Goal: Information Seeking & Learning: Learn about a topic

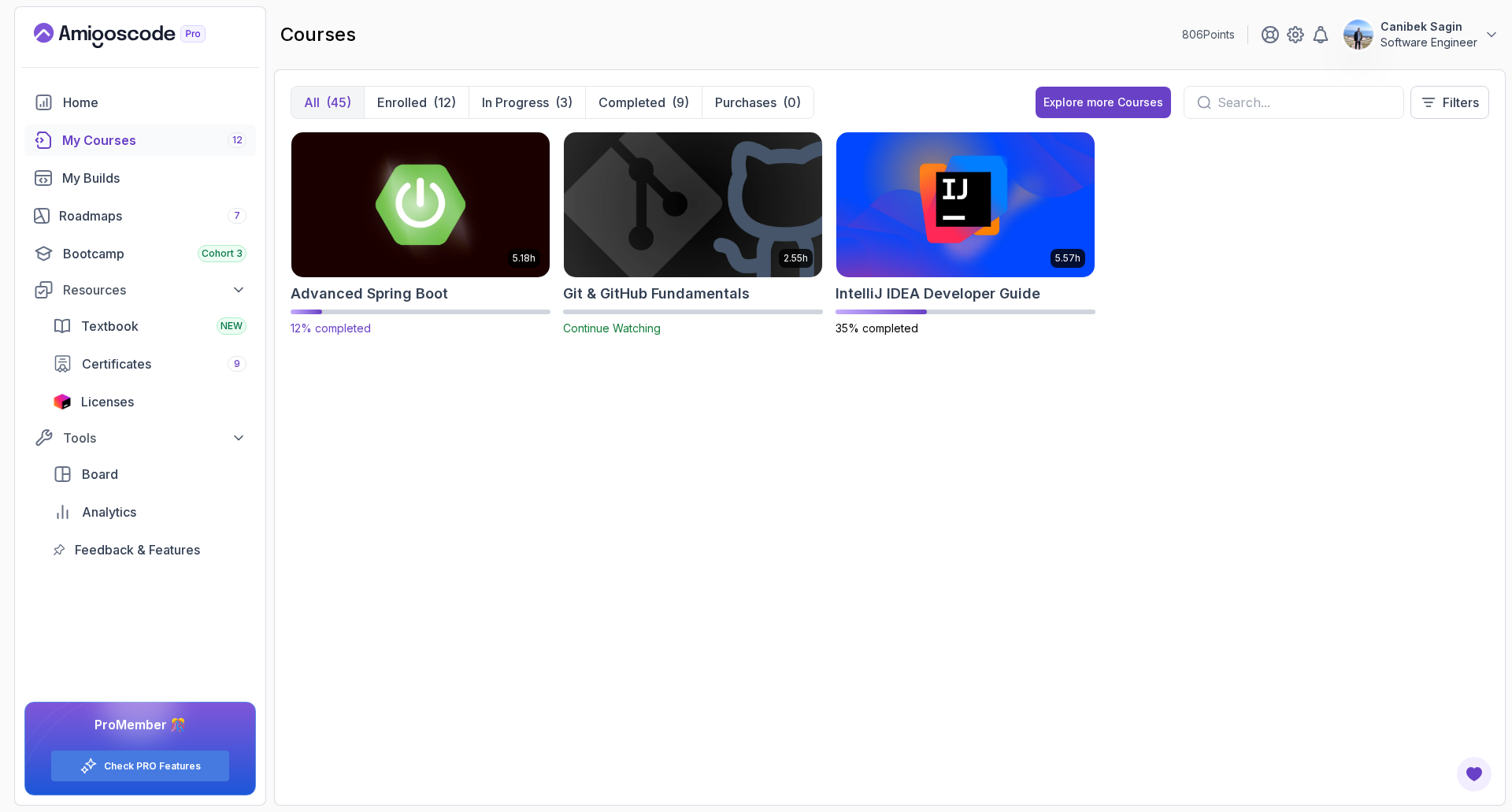
click at [415, 242] on img at bounding box center [421, 204] width 271 height 151
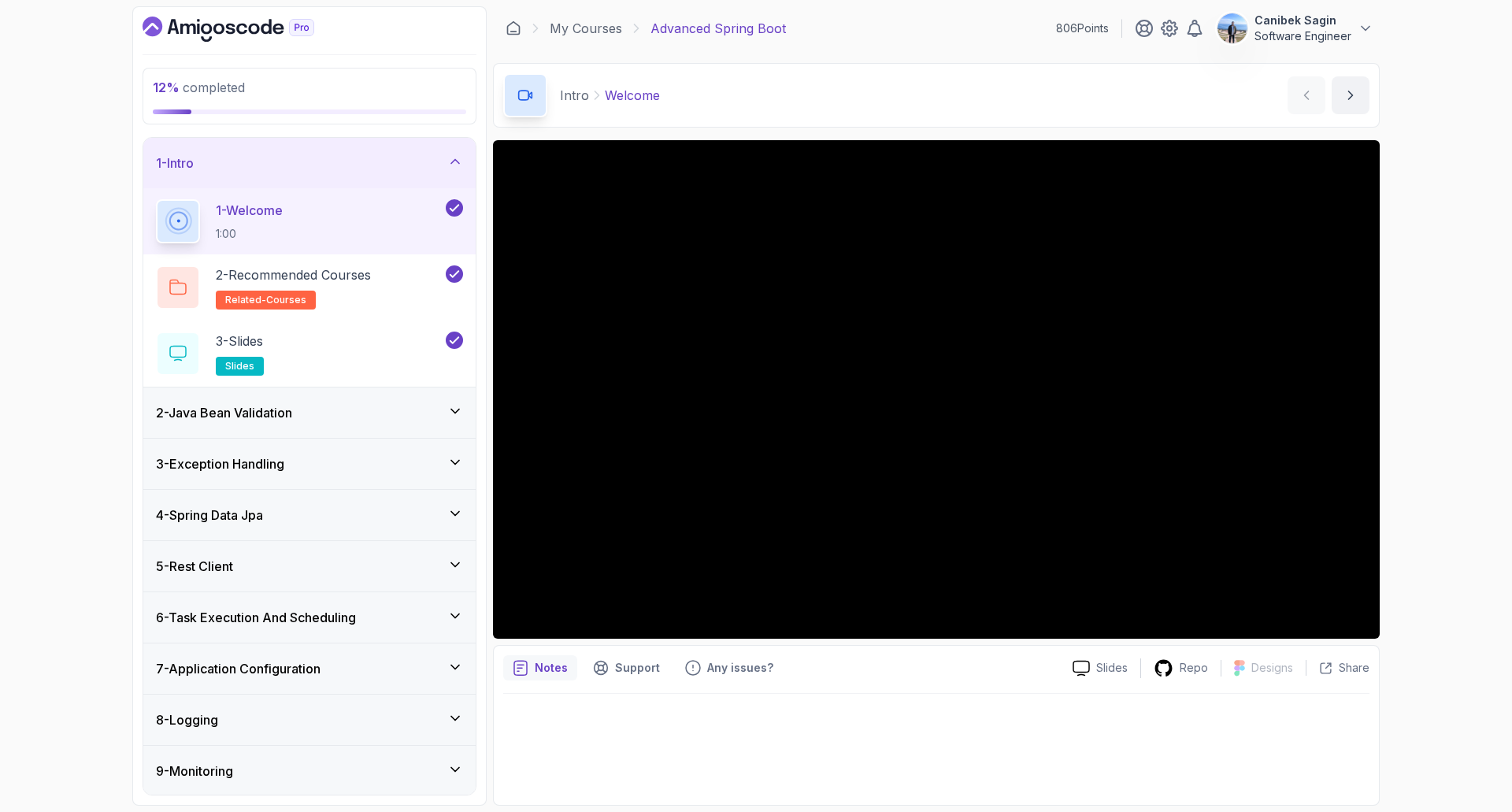
click at [313, 418] on div "2 - Java Bean Validation" at bounding box center [309, 412] width 307 height 19
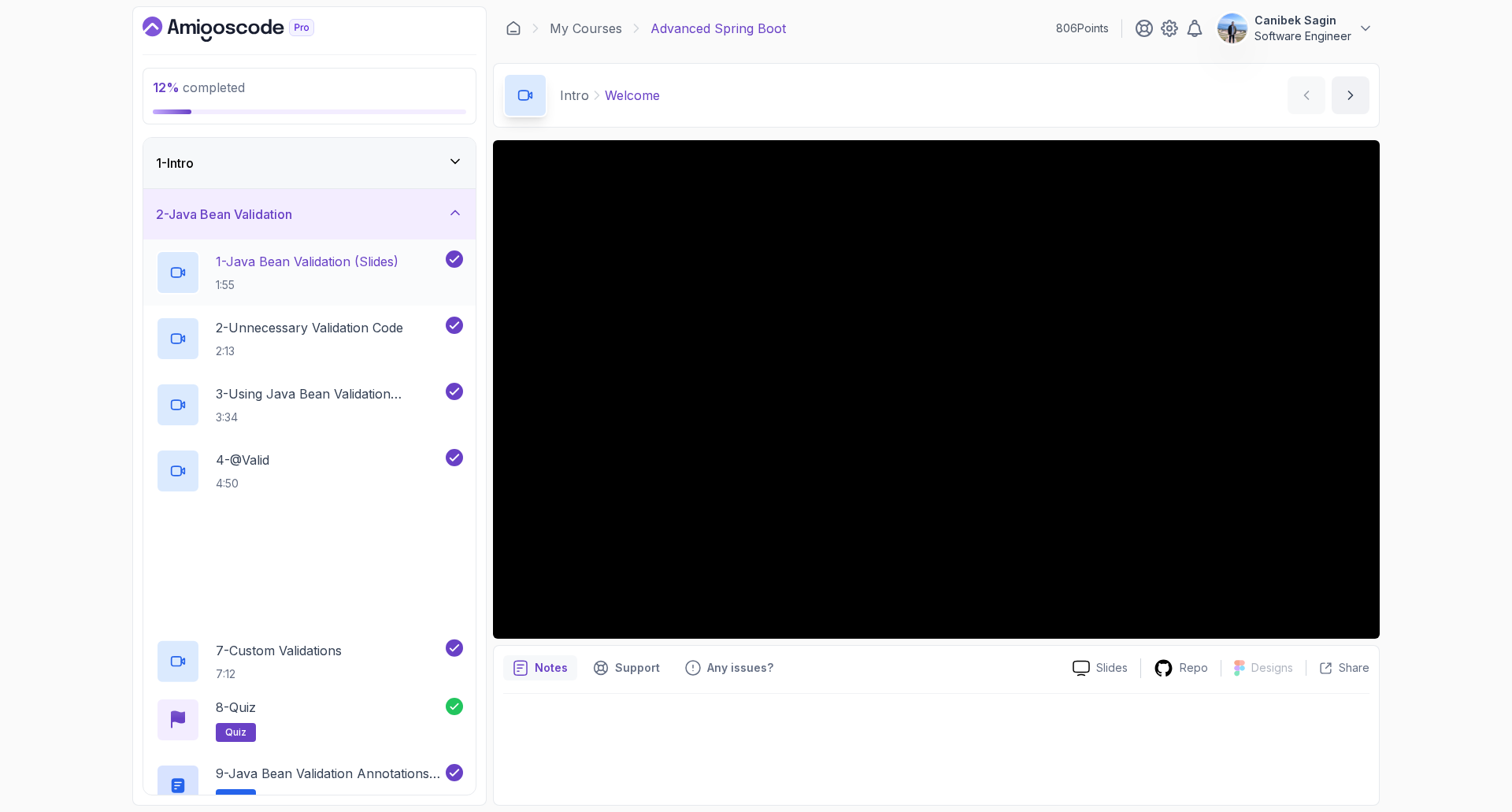
click at [311, 275] on h2 "1 - Java Bean Validation (Slides) 1:55" at bounding box center [306, 272] width 182 height 41
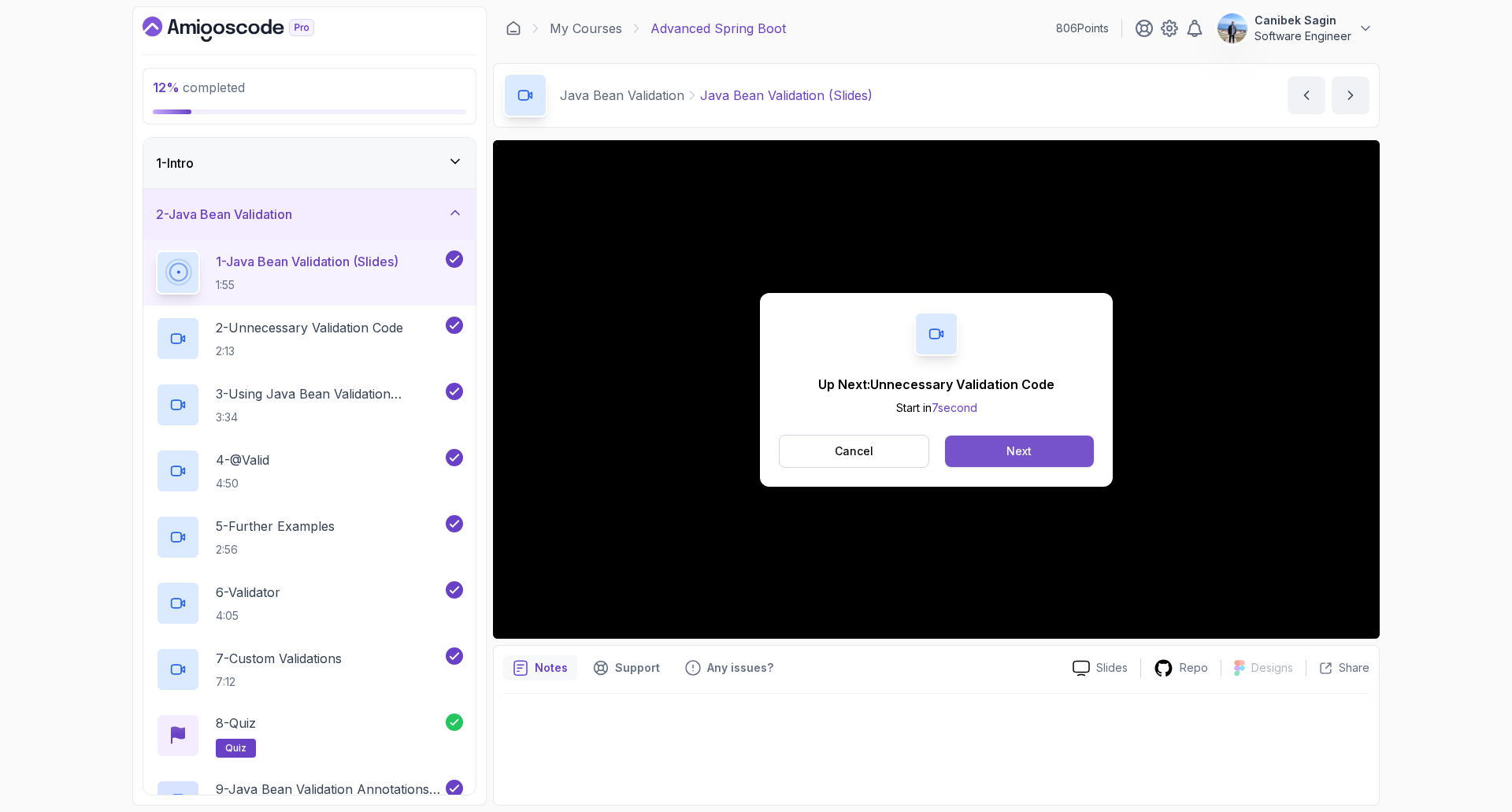
click at [1015, 444] on div "Next" at bounding box center [1019, 451] width 25 height 16
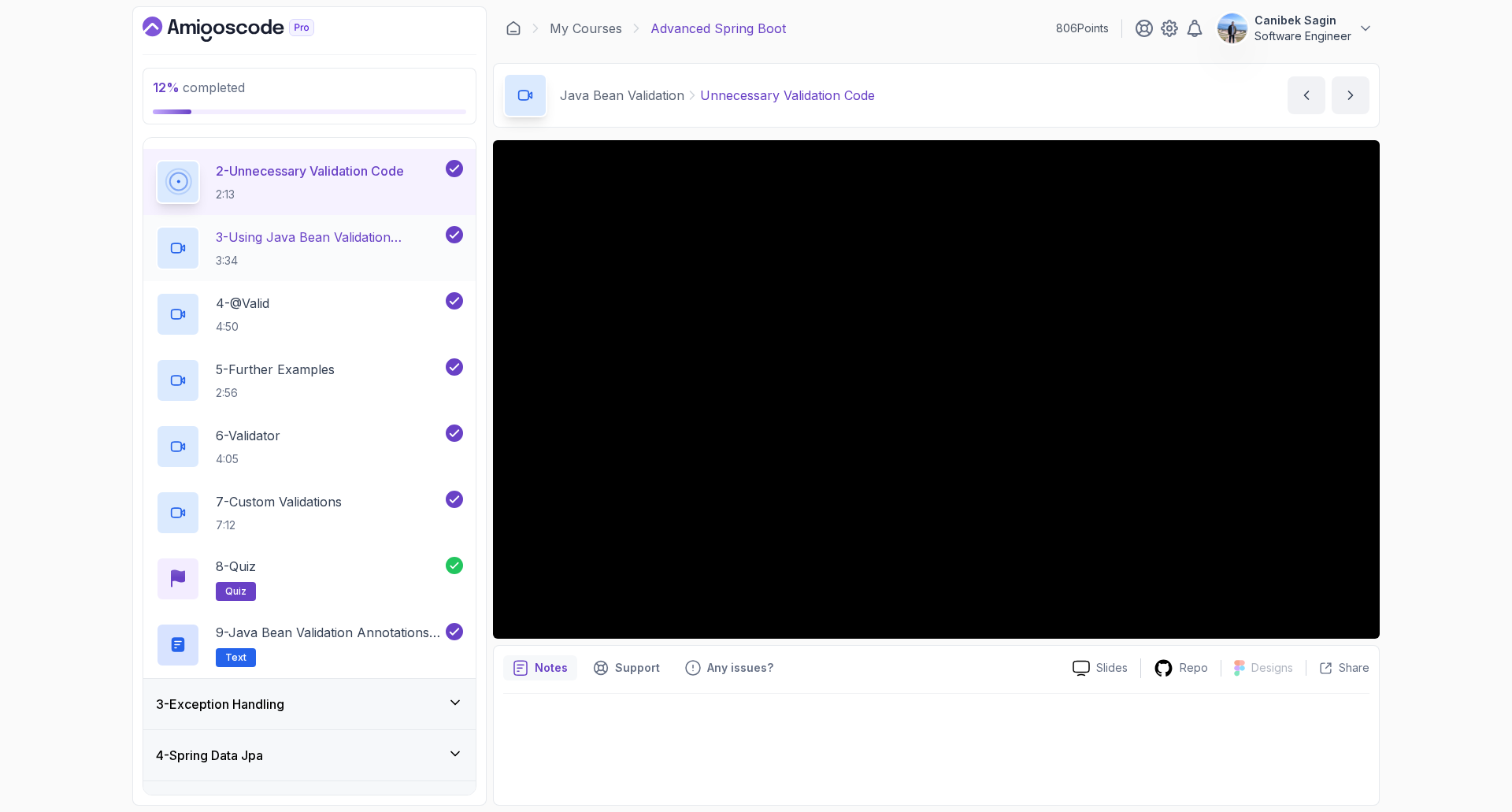
scroll to position [157, 0]
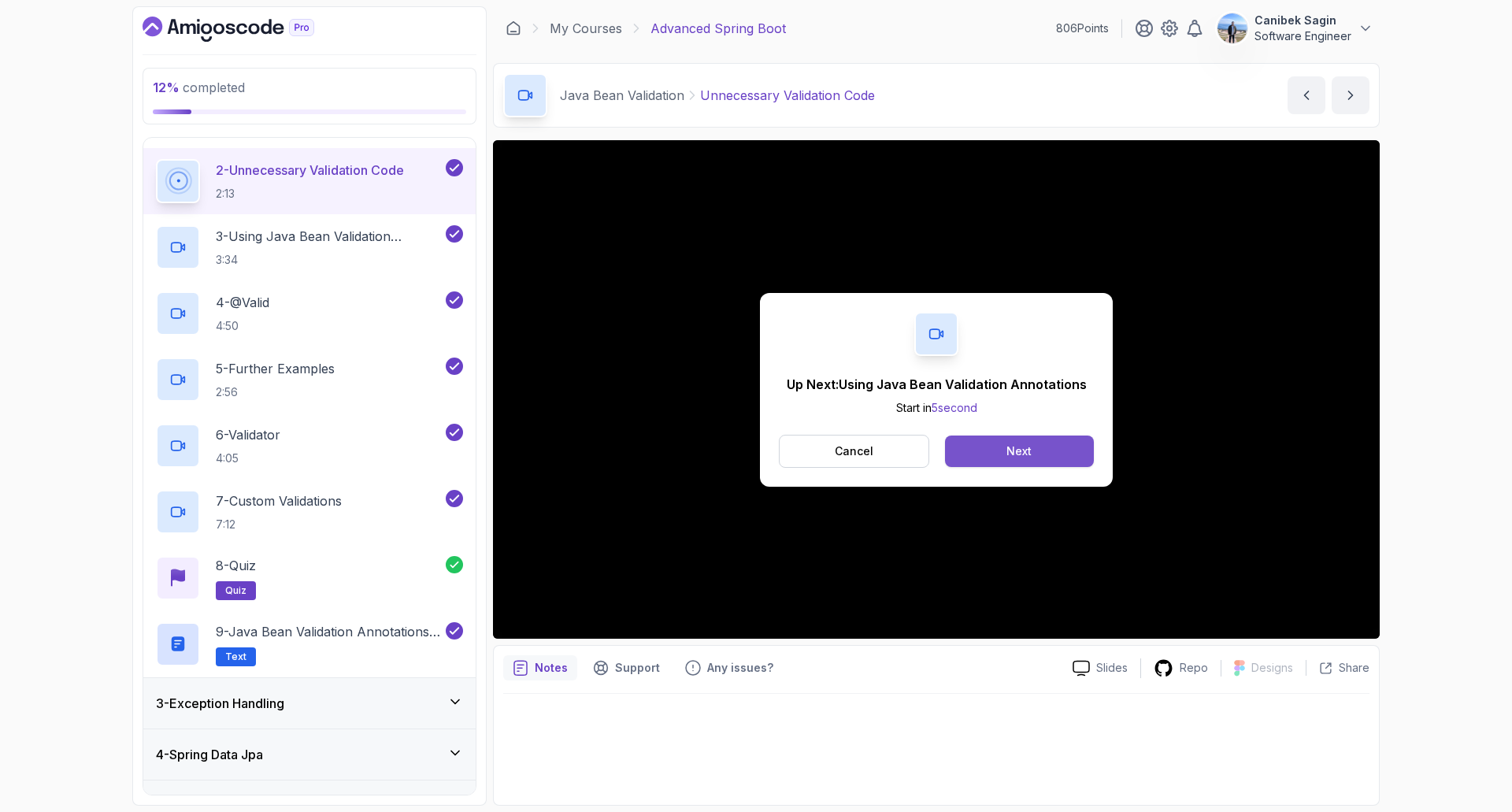
click at [985, 455] on button "Next" at bounding box center [1019, 451] width 149 height 32
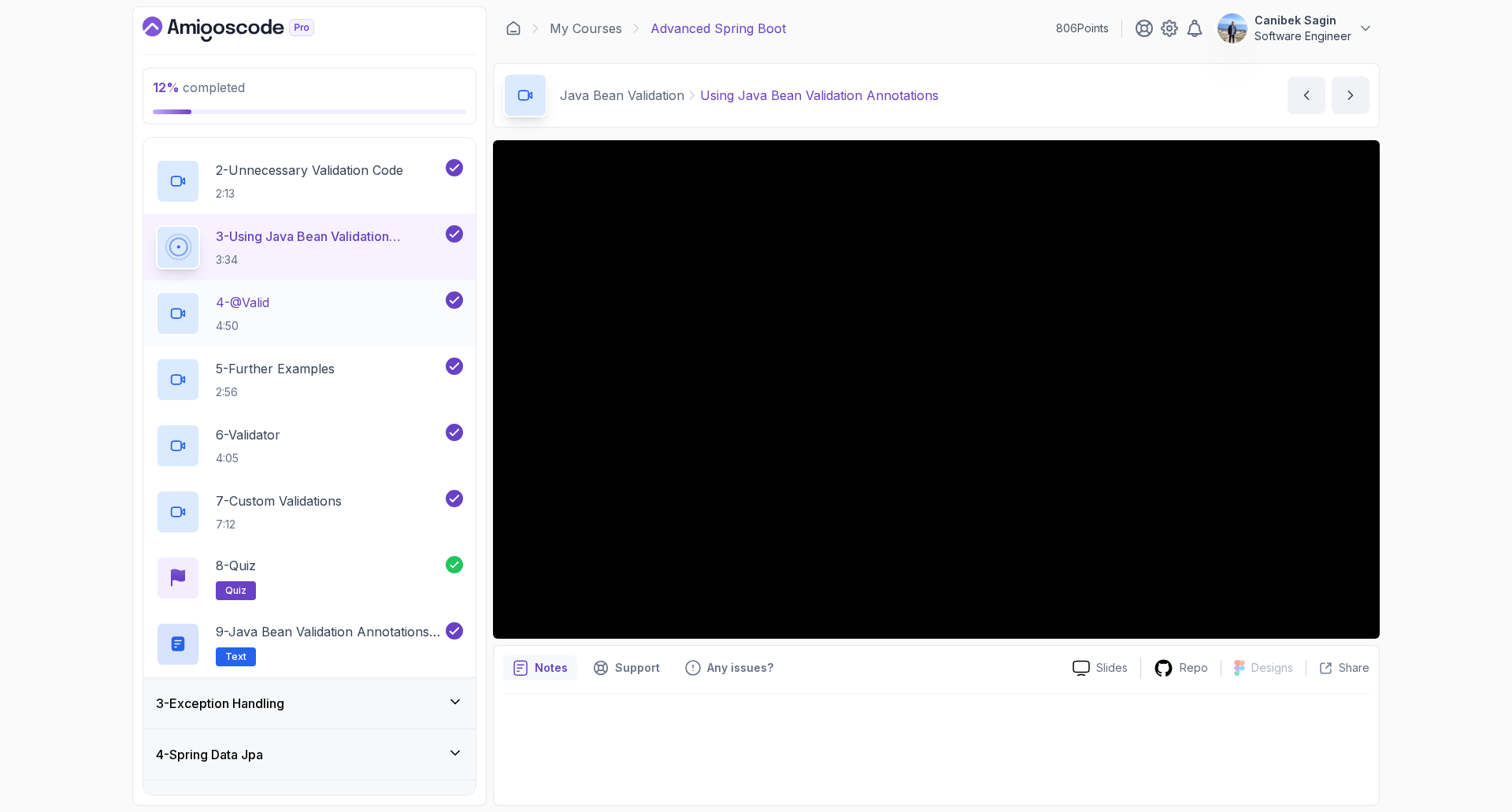
click at [259, 315] on h2 "4 - @Valid 4:50" at bounding box center [242, 313] width 54 height 41
